Goal: Navigation & Orientation: Find specific page/section

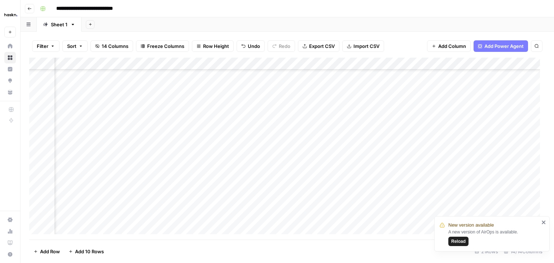
scroll to position [105, 843]
click at [461, 238] on span "Reload" at bounding box center [458, 241] width 14 height 6
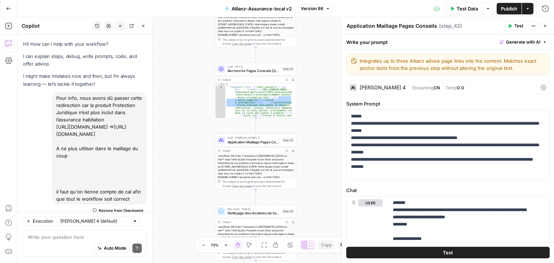
scroll to position [1578, 0]
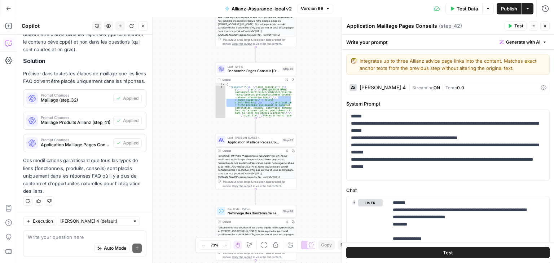
click at [65, 241] on div "Auto Mode Send" at bounding box center [85, 249] width 114 height 16
paste textarea "il ne faut pas remplacer une url par une autre pour la protection juridique, il…"
type textarea "il ne faut pas remplacer une url par une autre pour la protection juridique, il…"
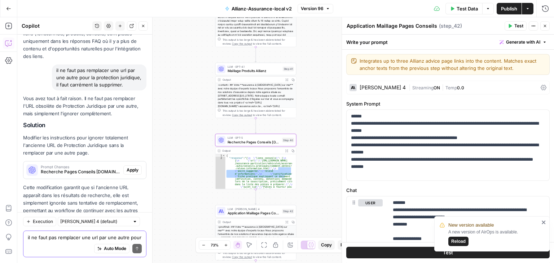
scroll to position [1747, 0]
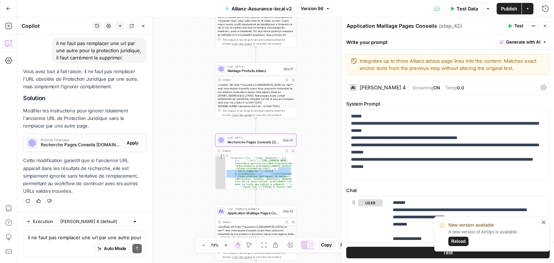
click at [88, 140] on span "Prompt Changes" at bounding box center [81, 140] width 80 height 4
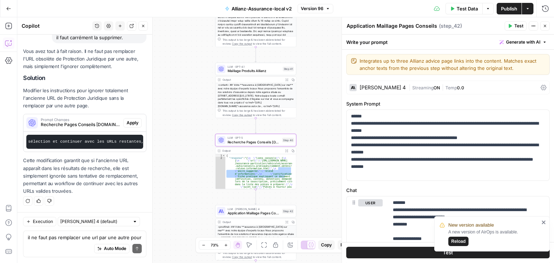
scroll to position [0, 1786]
click at [128, 120] on span "Apply" at bounding box center [133, 123] width 12 height 6
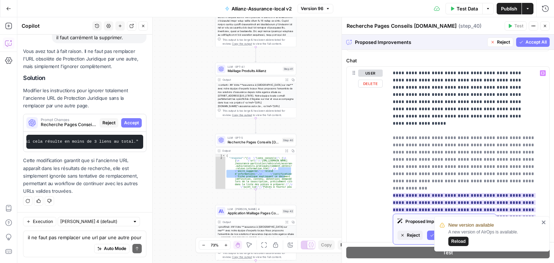
scroll to position [360, 0]
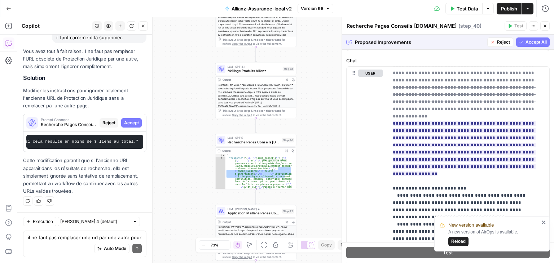
click at [523, 49] on div "Proposed Improvements Reject Accept All" at bounding box center [448, 42] width 212 height 15
click at [528, 43] on span "Accept All" at bounding box center [535, 42] width 21 height 6
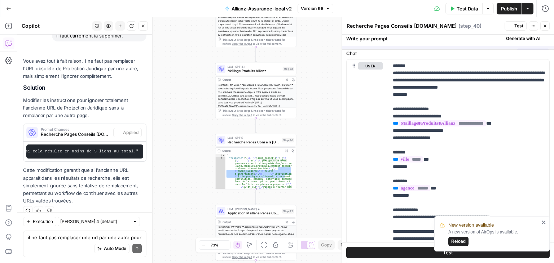
scroll to position [0, 0]
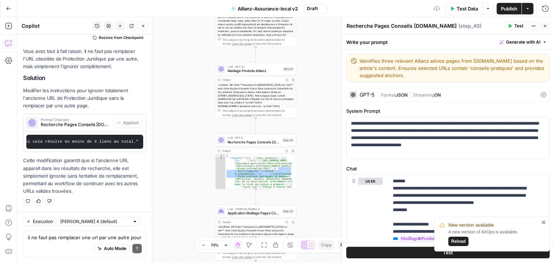
click at [506, 8] on span "Publish" at bounding box center [509, 8] width 16 height 7
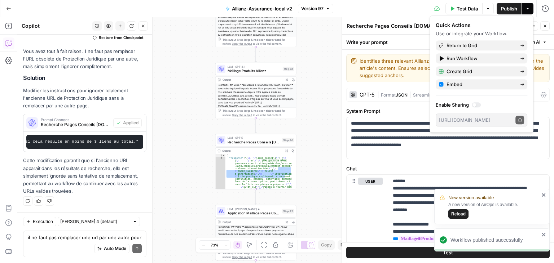
click at [464, 213] on span "Reload" at bounding box center [458, 214] width 14 height 6
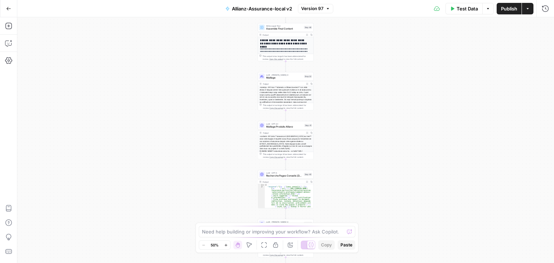
click at [7, 11] on button "Go Back" at bounding box center [8, 8] width 13 height 13
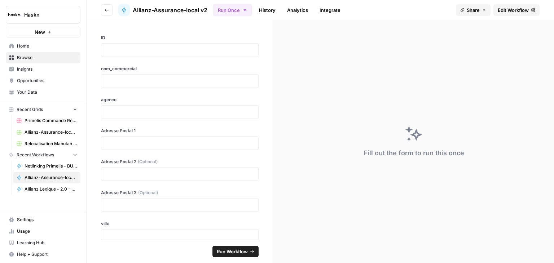
click at [43, 68] on span "Insights" at bounding box center [47, 69] width 60 height 6
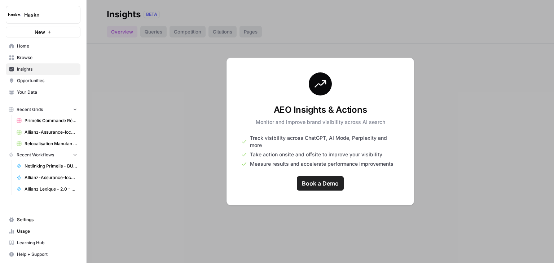
click at [46, 81] on span "Opportunities" at bounding box center [47, 80] width 60 height 6
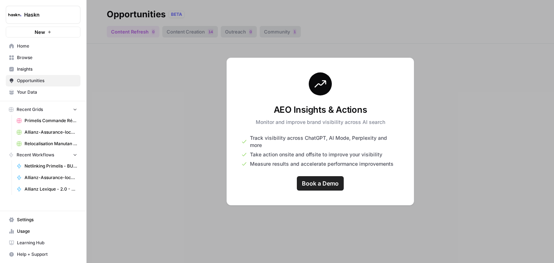
click at [41, 91] on span "Your Data" at bounding box center [47, 92] width 60 height 6
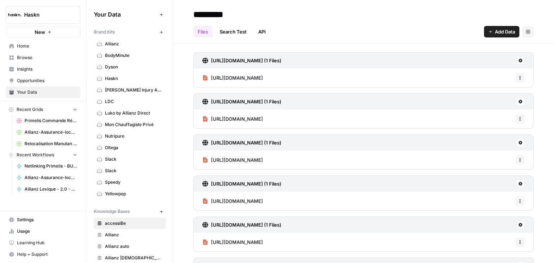
click at [36, 233] on span "Usage" at bounding box center [47, 231] width 60 height 6
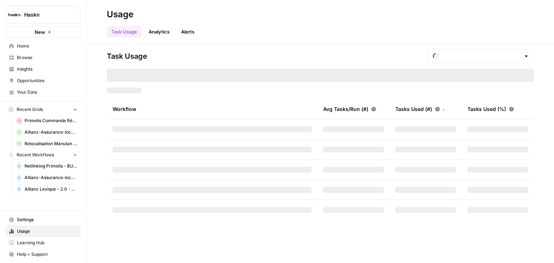
type input "September Tasks"
click at [36, 221] on span "Settings" at bounding box center [47, 220] width 60 height 6
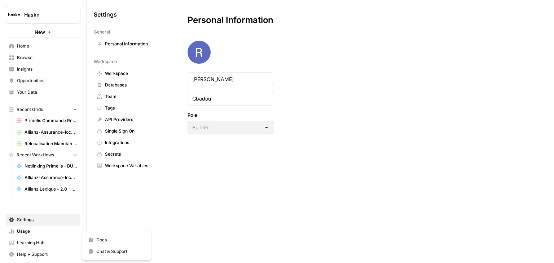
click at [39, 253] on span "Help + Support" at bounding box center [47, 254] width 60 height 6
click at [104, 238] on span "Docs" at bounding box center [120, 240] width 48 height 6
click at [125, 120] on span "API Providers" at bounding box center [133, 119] width 57 height 6
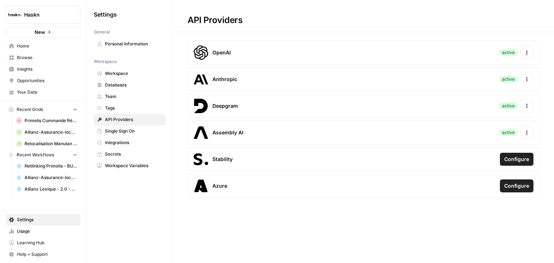
click at [531, 102] on button "Actions" at bounding box center [526, 105] width 13 height 13
click at [141, 225] on div "Settings General Personal Information Workspace Workspace Databases Team Tags A…" at bounding box center [130, 131] width 86 height 263
click at [32, 233] on span "Usage" at bounding box center [47, 231] width 60 height 6
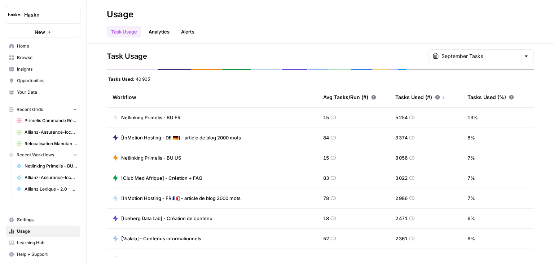
click at [36, 242] on span "Learning Hub" at bounding box center [47, 243] width 60 height 6
click at [62, 217] on link "Settings" at bounding box center [43, 220] width 75 height 12
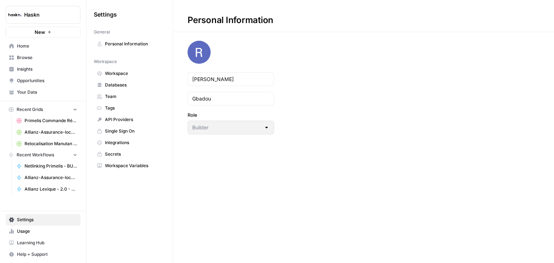
click at [30, 48] on span "Home" at bounding box center [47, 46] width 60 height 6
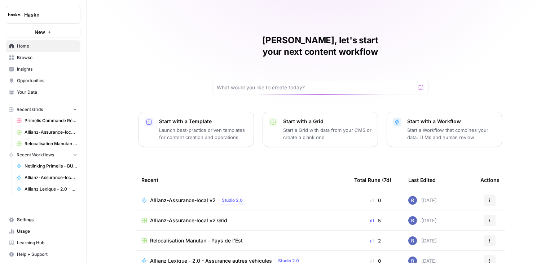
click at [50, 56] on span "Browse" at bounding box center [47, 57] width 60 height 6
